Goal: Use online tool/utility

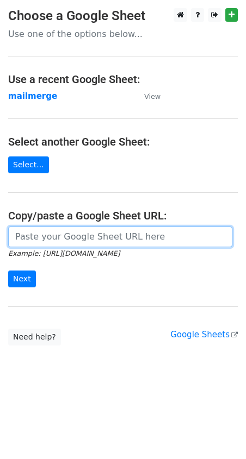
click at [66, 231] on input "url" at bounding box center [120, 237] width 224 height 21
paste input "[URL][DOMAIN_NAME]"
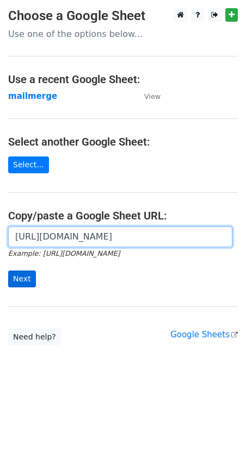
type input "[URL][DOMAIN_NAME]"
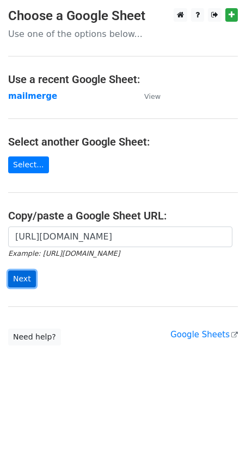
click at [25, 272] on input "Next" at bounding box center [22, 279] width 28 height 17
